Goal: Transaction & Acquisition: Book appointment/travel/reservation

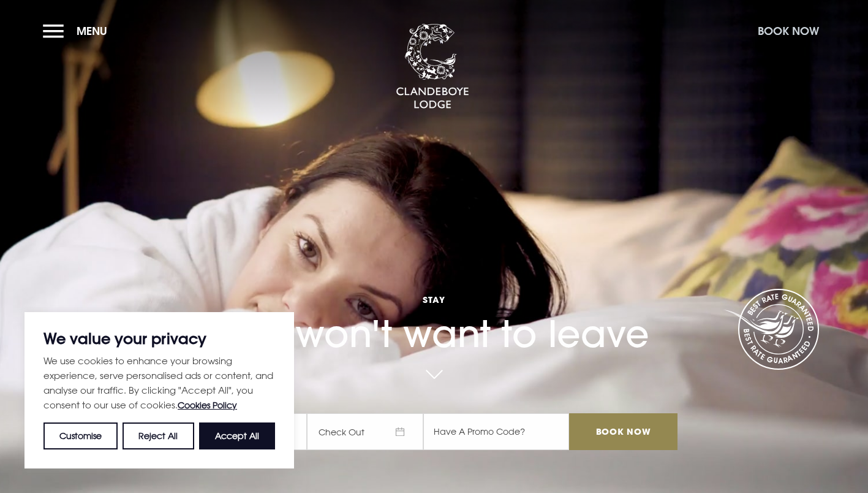
click at [800, 34] on button "Book Now" at bounding box center [789, 31] width 74 height 26
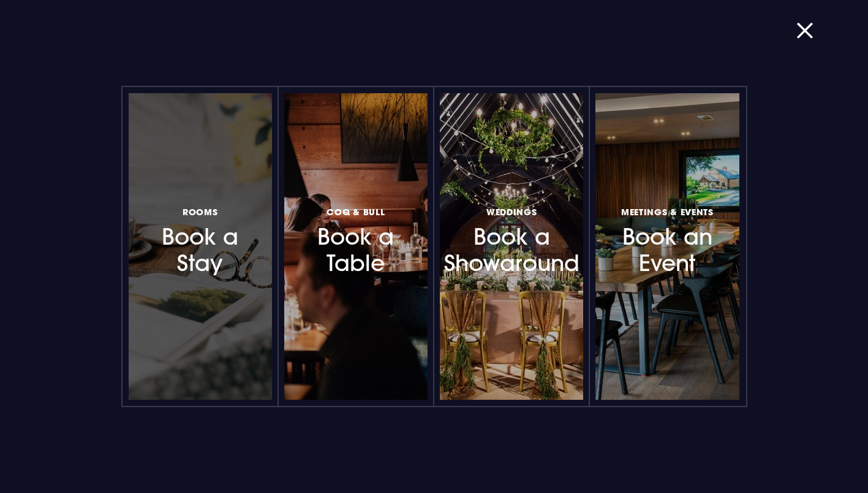
click at [254, 293] on div at bounding box center [200, 246] width 143 height 306
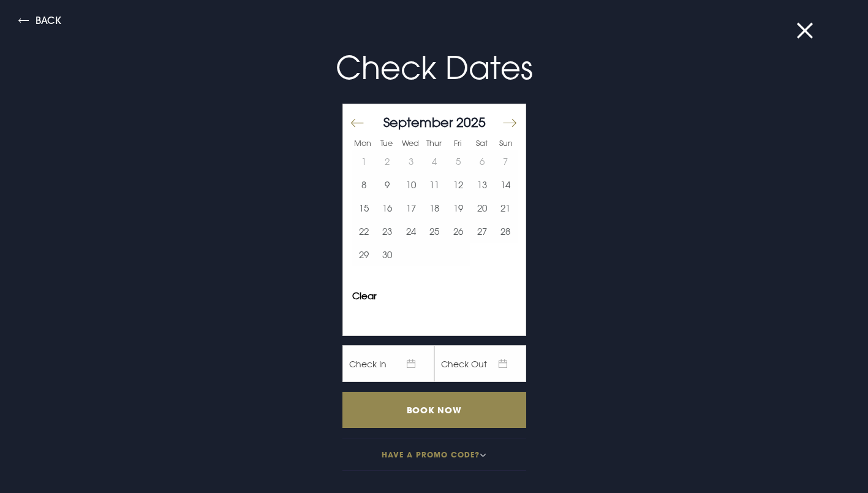
click at [508, 126] on div at bounding box center [514, 127] width 17 height 17
click at [502, 123] on button "Move forward to switch to the next month." at bounding box center [509, 123] width 15 height 26
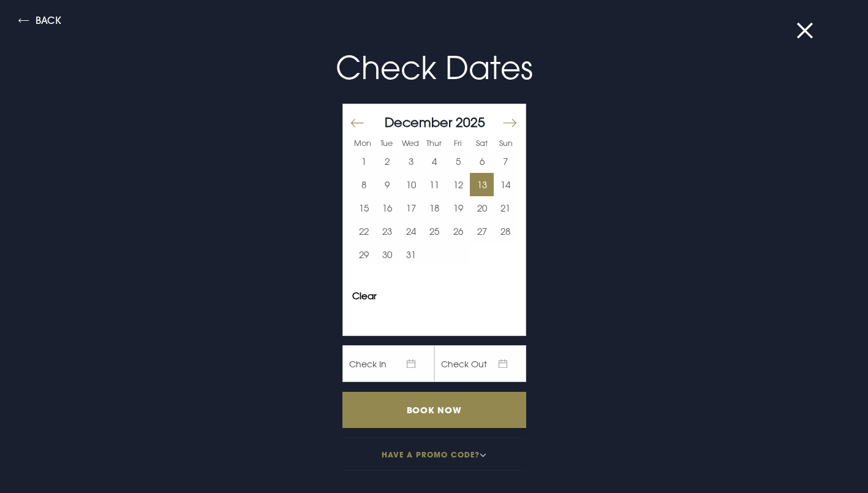
click at [473, 187] on button "13" at bounding box center [482, 184] width 24 height 23
click at [353, 206] on button "15" at bounding box center [364, 207] width 24 height 23
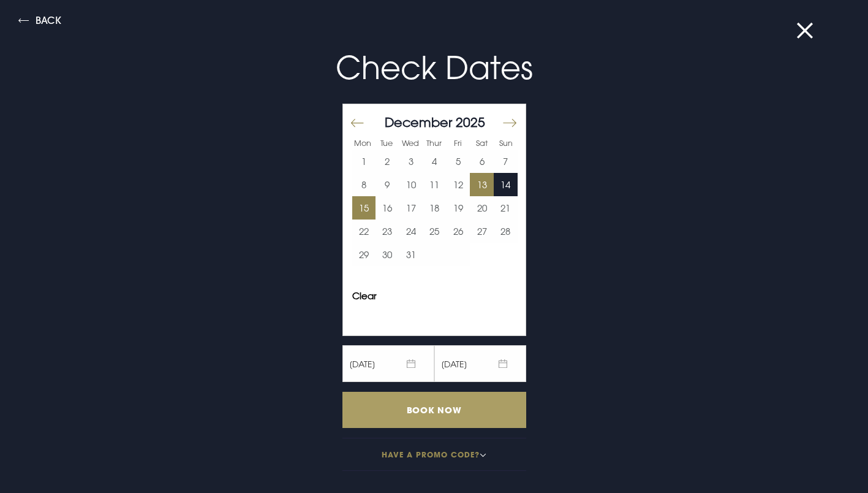
click at [437, 415] on input "Book Now" at bounding box center [434, 409] width 184 height 36
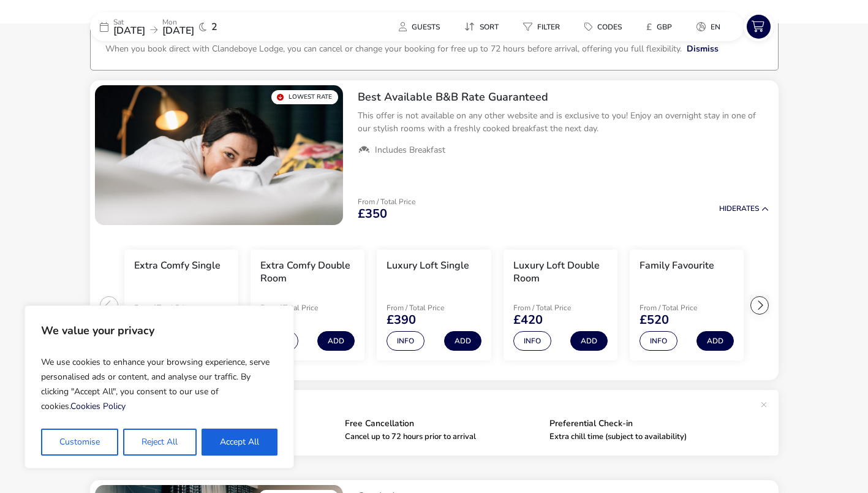
scroll to position [87, 0]
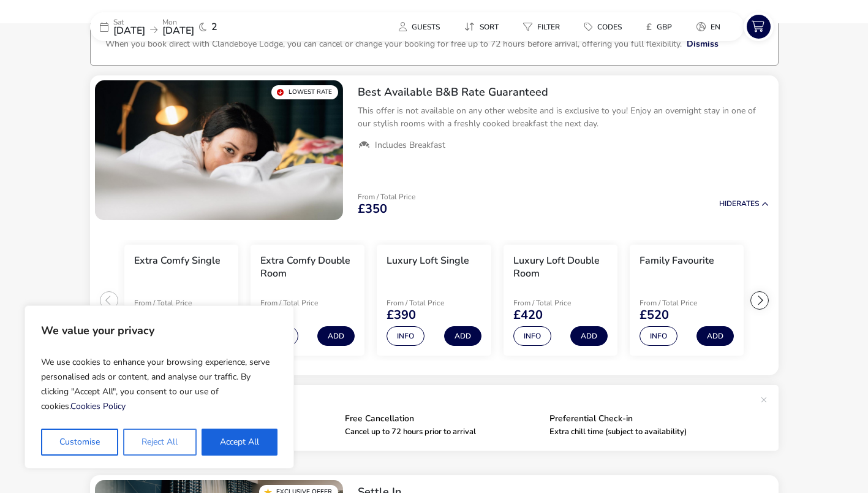
click at [183, 438] on button "Reject All" at bounding box center [159, 441] width 73 height 27
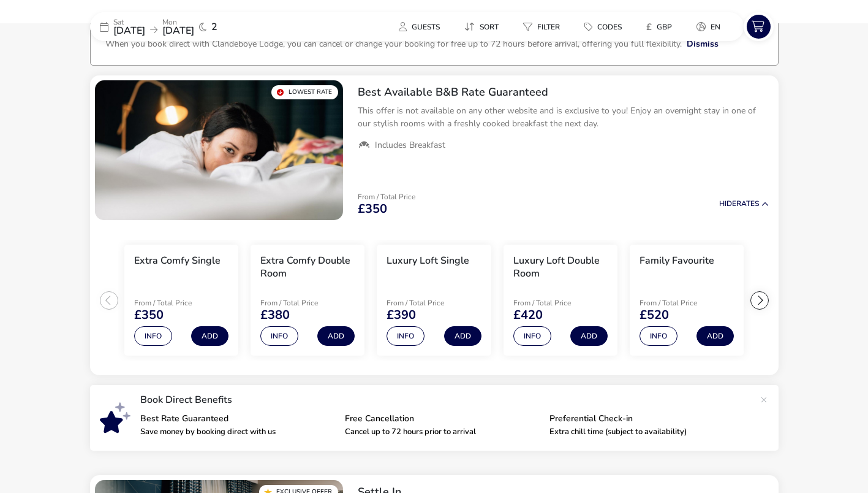
scroll to position [0, 0]
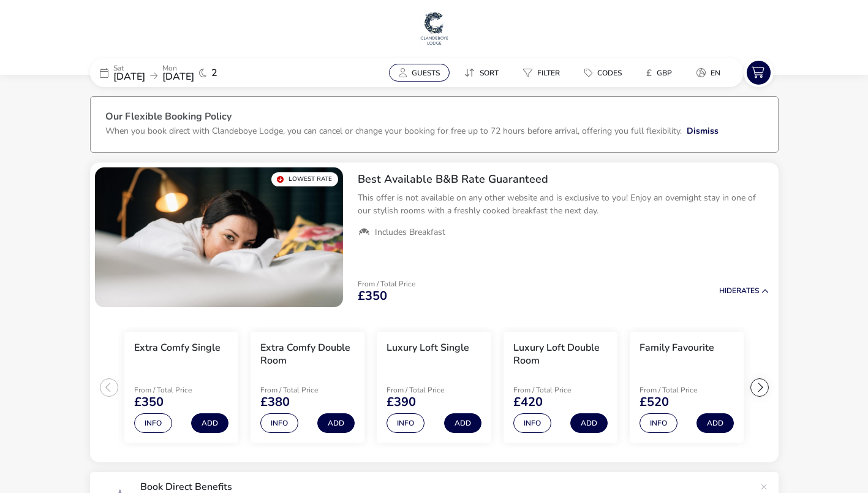
click at [415, 69] on span "Guests" at bounding box center [426, 73] width 28 height 10
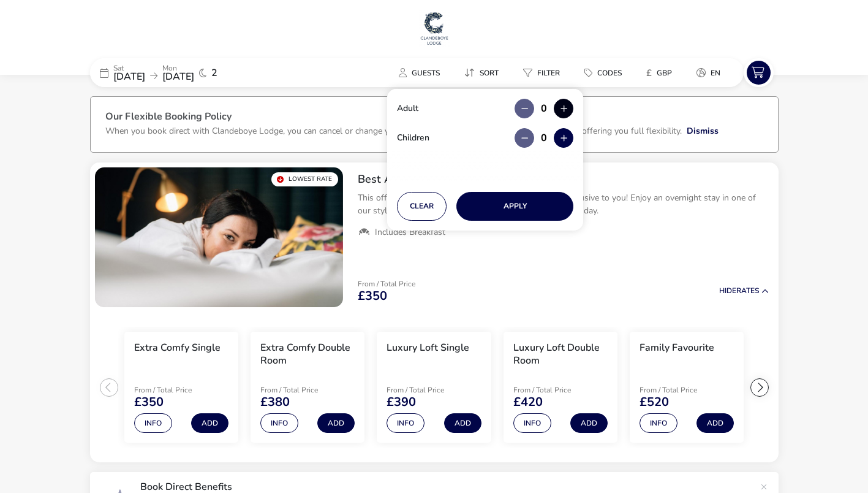
click at [567, 110] on button "button" at bounding box center [564, 109] width 20 height 20
click at [568, 111] on span "button" at bounding box center [568, 111] width 0 height 0
type input "2"
click at [567, 135] on button "button" at bounding box center [564, 138] width 20 height 20
type input "1"
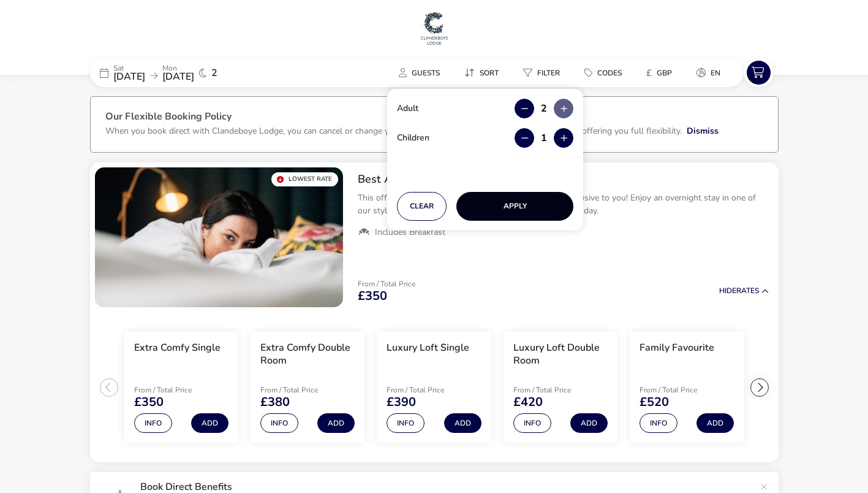
click at [519, 211] on button "Apply" at bounding box center [514, 206] width 117 height 29
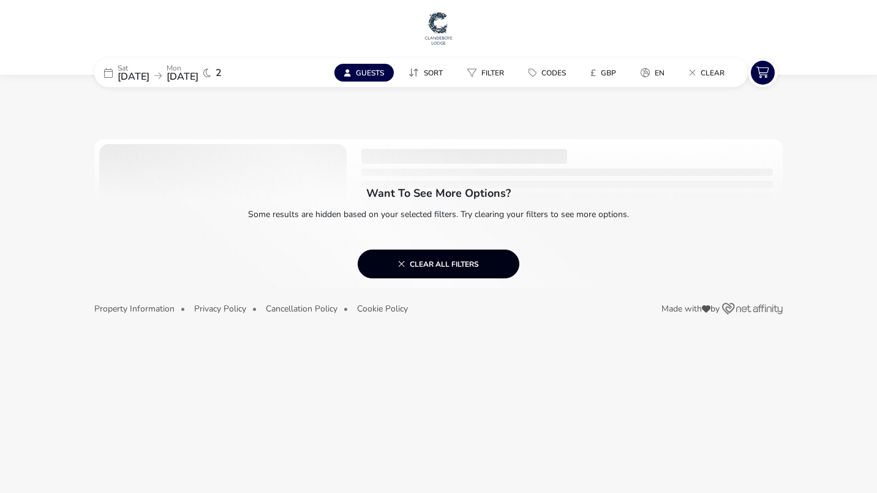
click at [465, 257] on button "Clear all filters" at bounding box center [439, 263] width 162 height 29
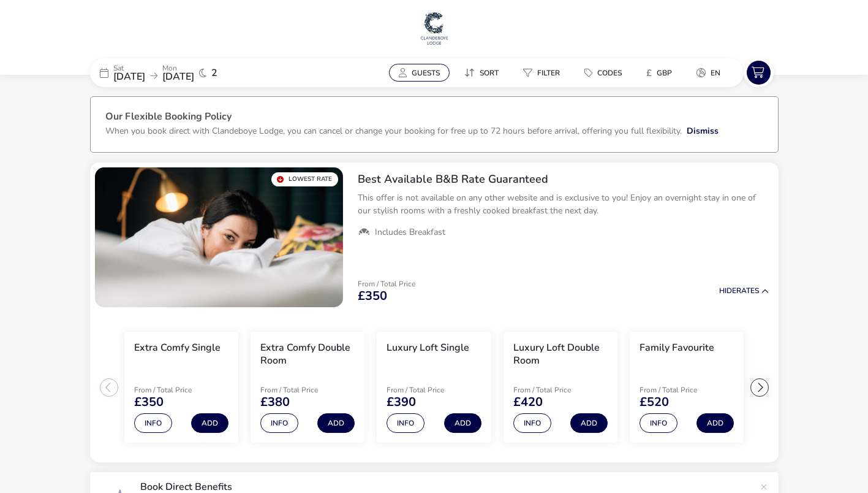
click at [422, 69] on span "Guests" at bounding box center [426, 73] width 28 height 10
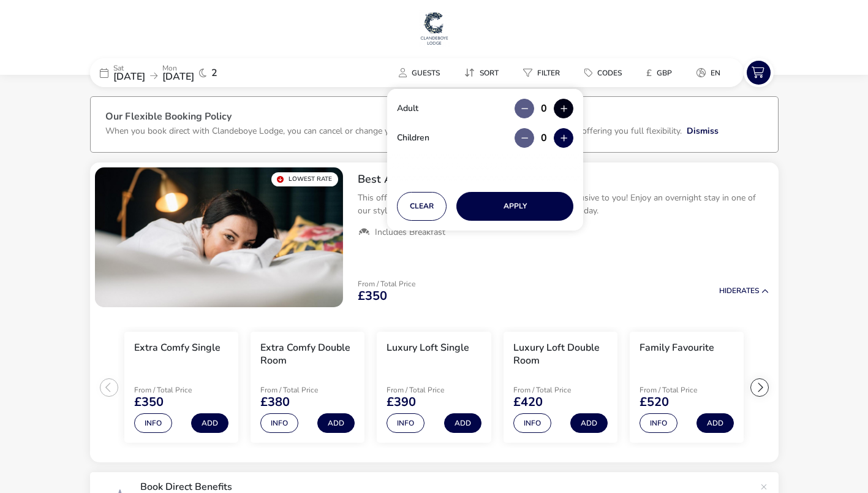
click at [560, 108] on button "button" at bounding box center [564, 109] width 20 height 20
click at [561, 108] on span "button" at bounding box center [561, 108] width 0 height 0
type input "2"
click at [565, 138] on button "button" at bounding box center [564, 138] width 20 height 20
type input "1"
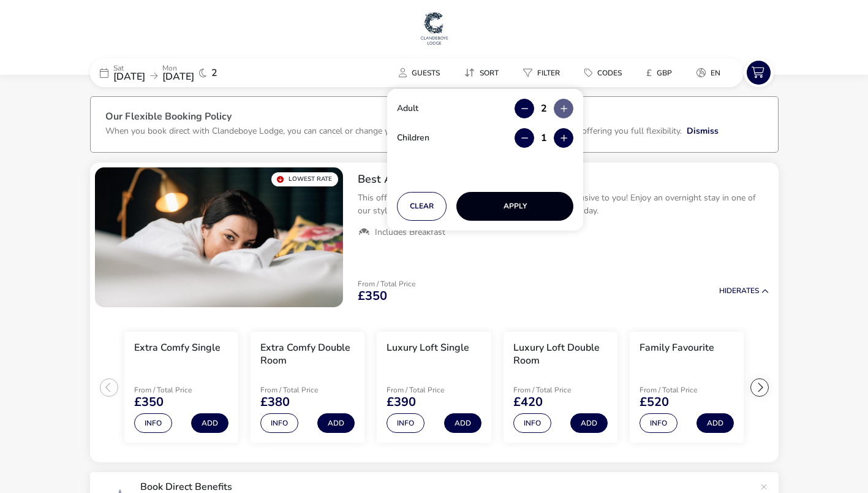
click at [523, 206] on button "Apply" at bounding box center [514, 206] width 117 height 29
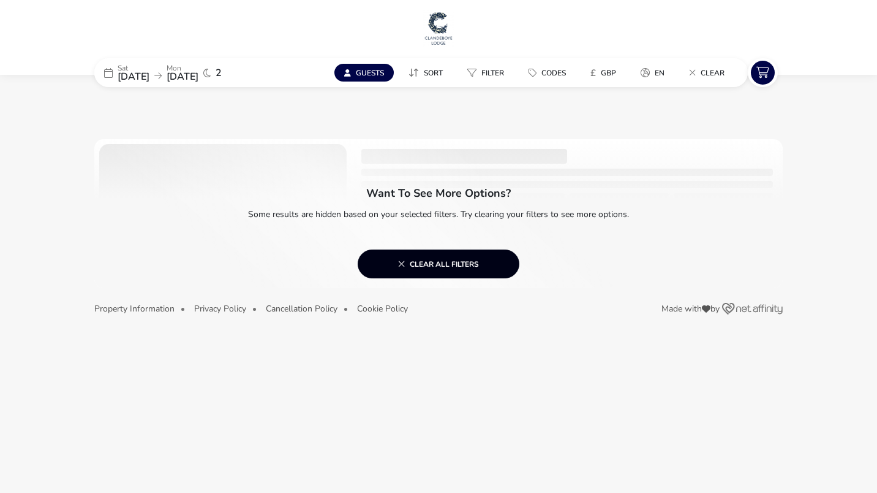
click at [448, 260] on span "Clear all filters" at bounding box center [438, 264] width 81 height 10
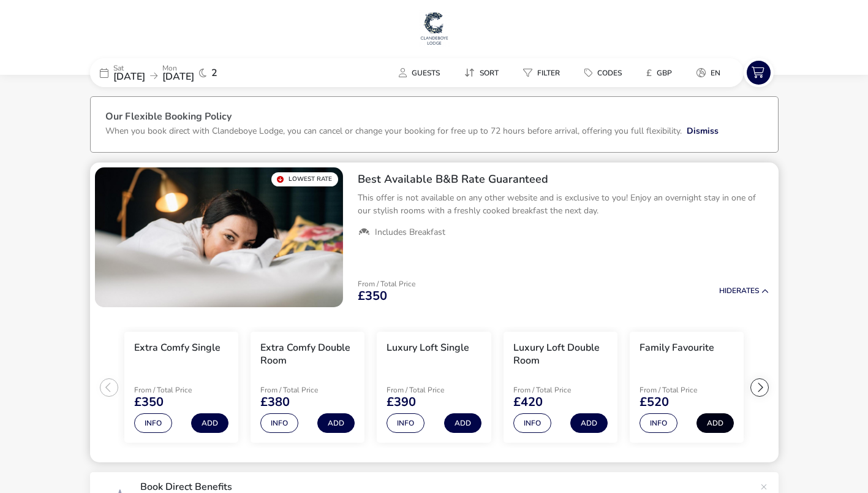
click at [708, 421] on button "Add" at bounding box center [715, 423] width 37 height 20
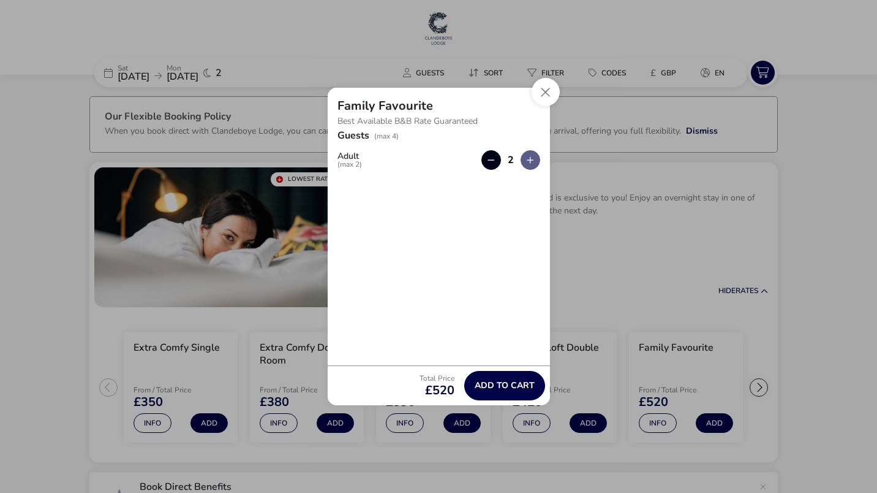
click at [493, 158] on button "button" at bounding box center [491, 160] width 20 height 20
click at [532, 157] on button "button" at bounding box center [531, 160] width 20 height 20
type input "2"
click at [532, 158] on span "button" at bounding box center [532, 158] width 0 height 0
click at [532, 157] on button "button" at bounding box center [531, 160] width 20 height 20
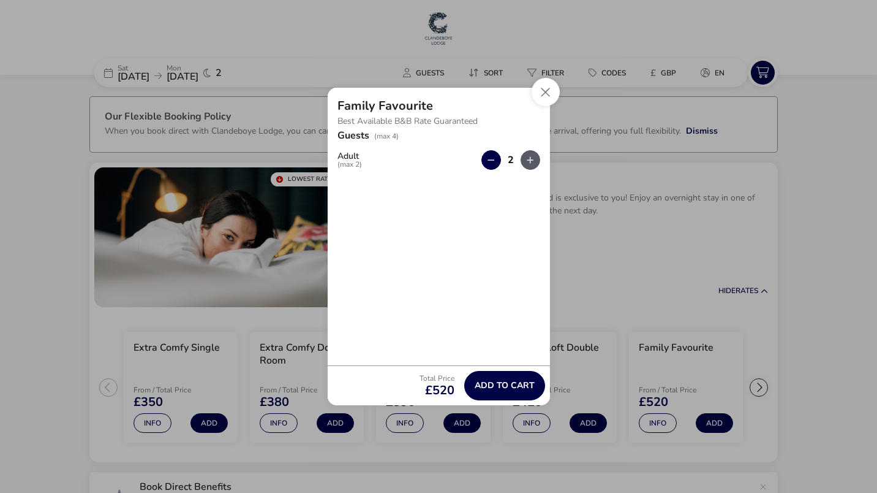
click at [532, 157] on icon "button" at bounding box center [530, 160] width 7 height 8
click at [532, 157] on button "button" at bounding box center [531, 160] width 20 height 20
click at [545, 94] on button "Close" at bounding box center [546, 92] width 28 height 28
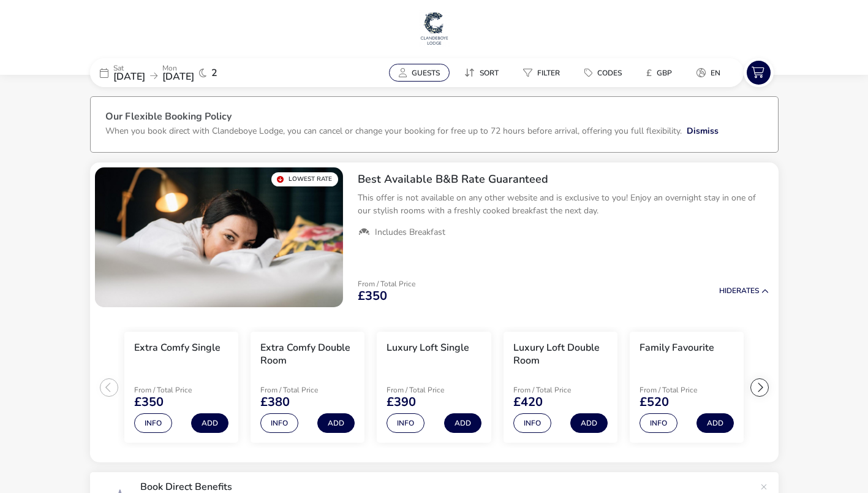
click at [425, 72] on span "Guests" at bounding box center [426, 73] width 28 height 10
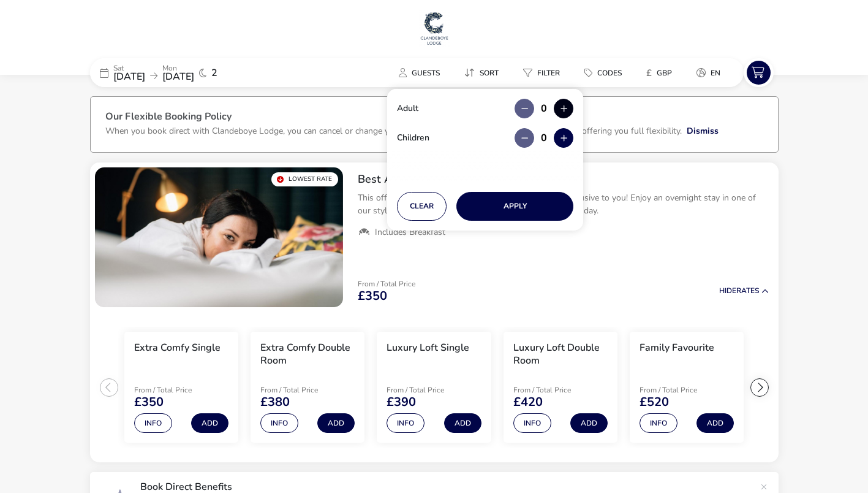
click at [562, 107] on button "button" at bounding box center [564, 109] width 20 height 20
click at [562, 108] on span "button" at bounding box center [562, 108] width 0 height 0
type input "2"
click at [564, 140] on button "button" at bounding box center [564, 138] width 20 height 20
type input "1"
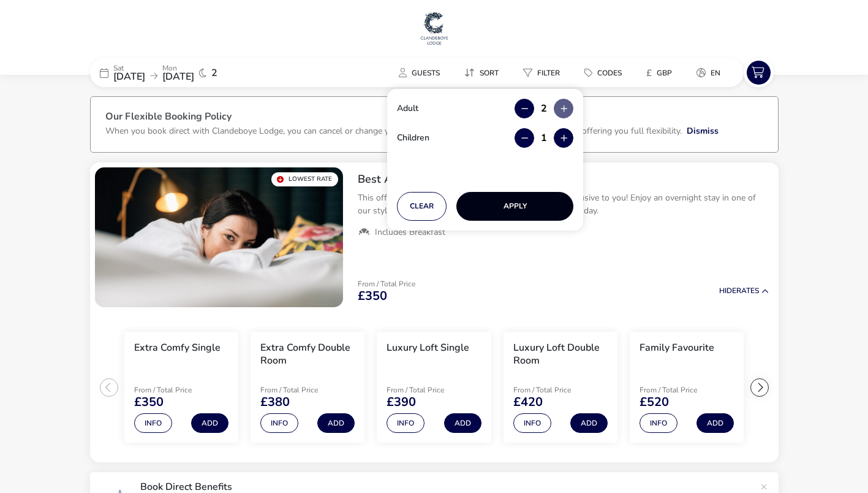
click at [500, 209] on button "Apply" at bounding box center [514, 206] width 117 height 29
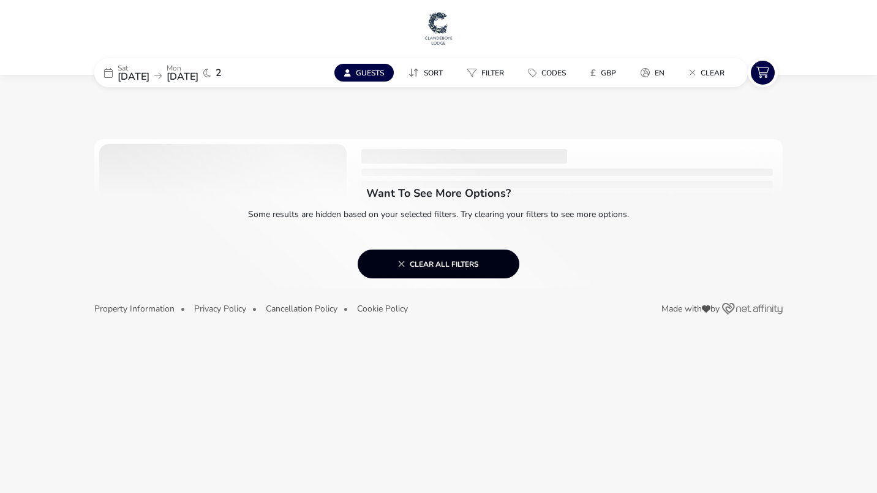
click at [451, 266] on span "Clear all filters" at bounding box center [438, 264] width 81 height 10
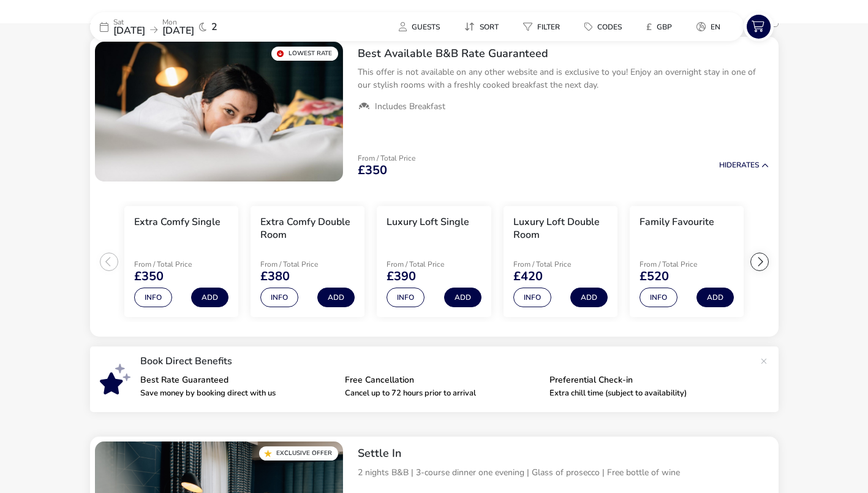
scroll to position [129, 0]
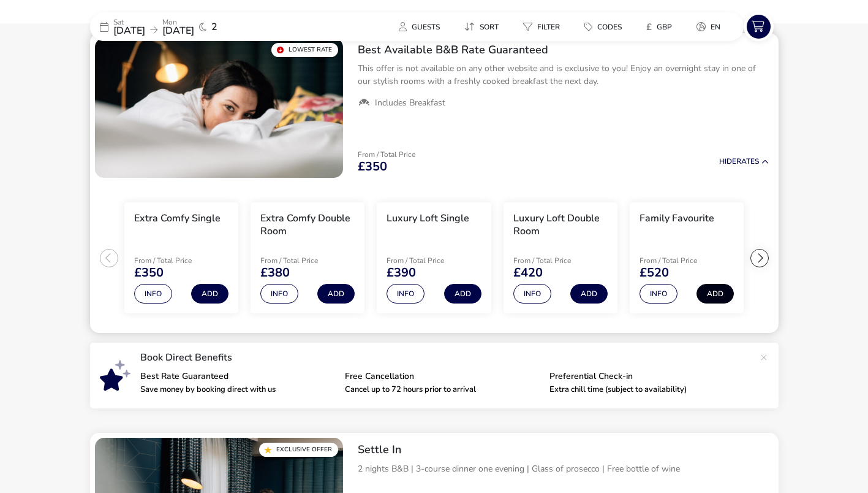
click at [714, 294] on button "Add" at bounding box center [715, 294] width 37 height 20
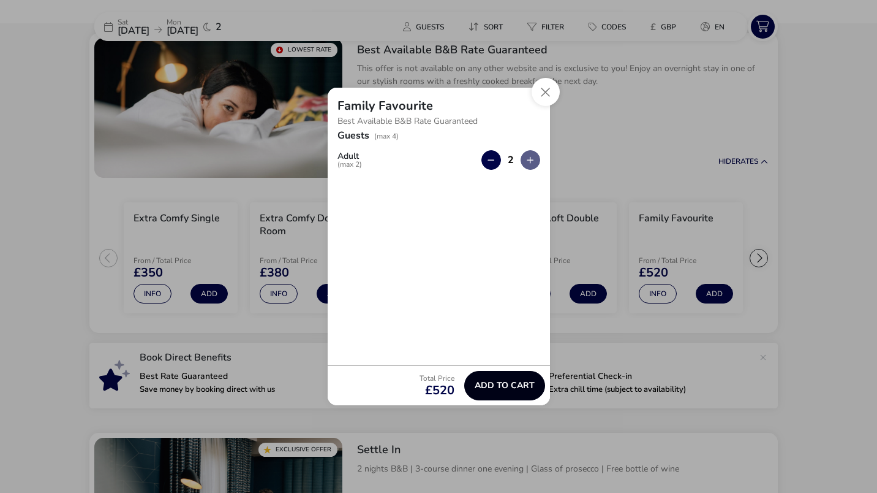
click at [492, 388] on span "Add to cart" at bounding box center [505, 384] width 60 height 9
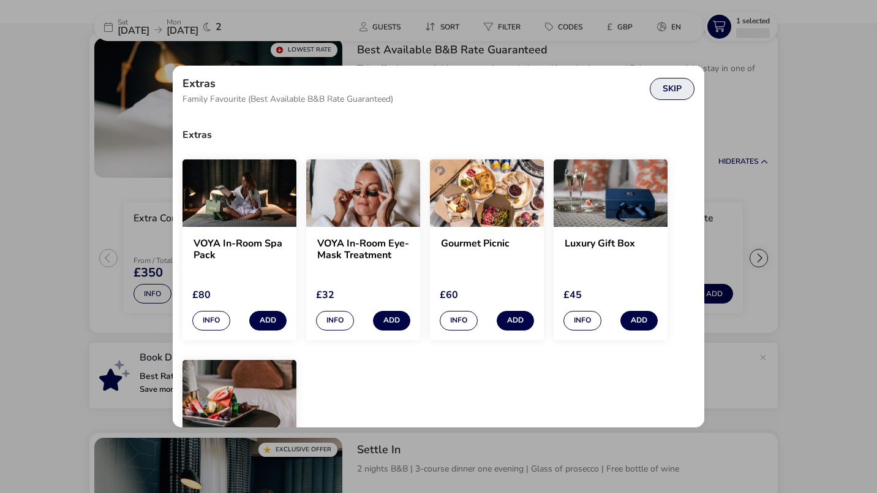
click at [679, 88] on button "Skip" at bounding box center [672, 89] width 45 height 22
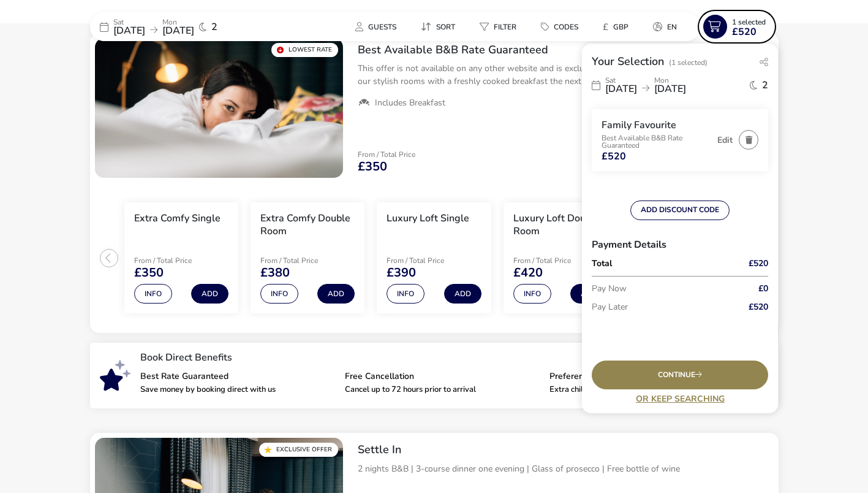
scroll to position [0, 0]
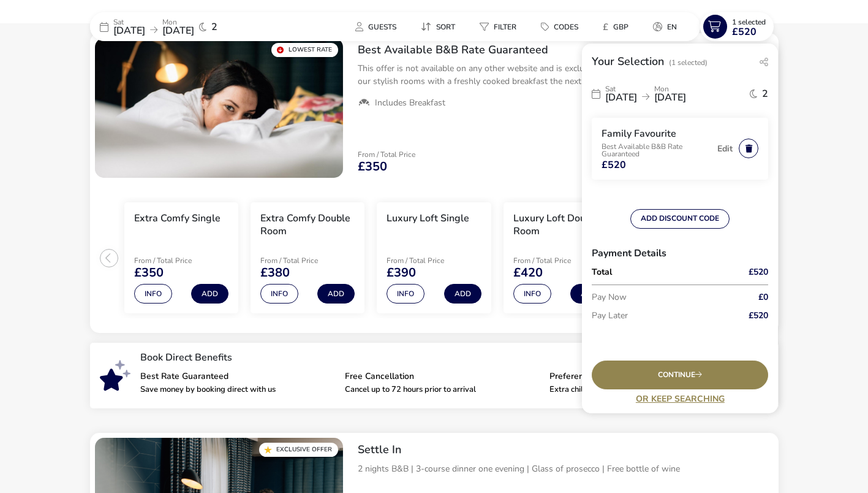
click at [743, 149] on button "button" at bounding box center [749, 148] width 20 height 20
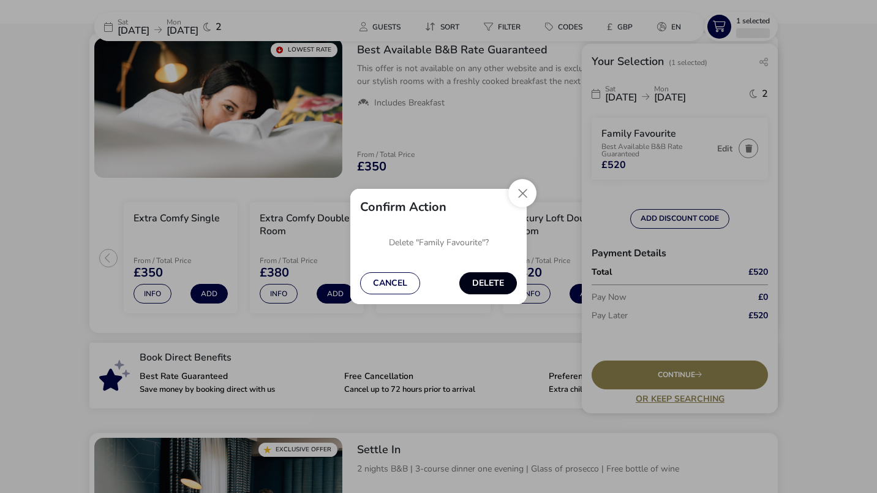
click at [483, 282] on button "Delete" at bounding box center [488, 283] width 58 height 22
